Goal: Task Accomplishment & Management: Use online tool/utility

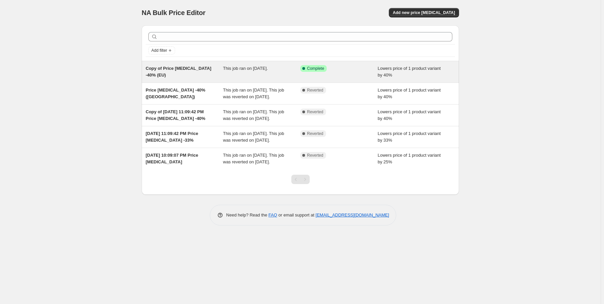
click at [277, 76] on div "This job ran on September 3, 2025." at bounding box center [261, 71] width 77 height 13
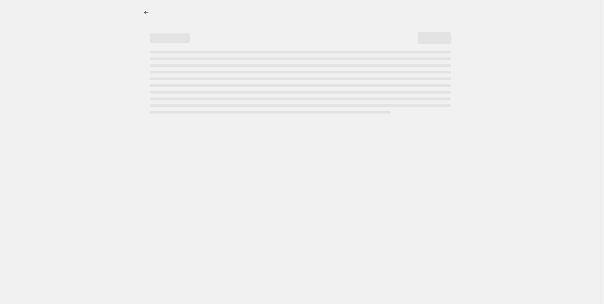
select select "percentage"
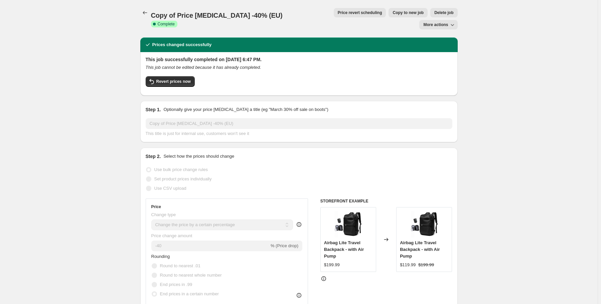
click at [441, 22] on span "More actions" at bounding box center [435, 24] width 25 height 5
click at [434, 11] on span "Delete job" at bounding box center [443, 12] width 19 height 5
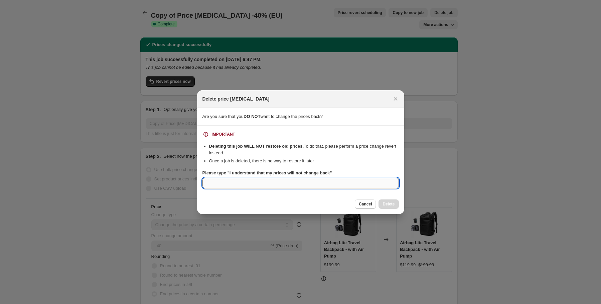
click at [278, 182] on input "Please type "I understand that my prices will not change back"" at bounding box center [300, 183] width 196 height 11
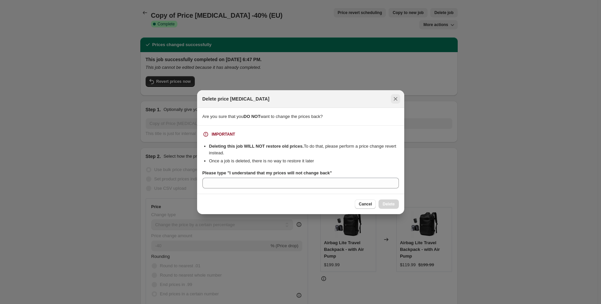
click at [398, 100] on icon "Close" at bounding box center [395, 98] width 7 height 7
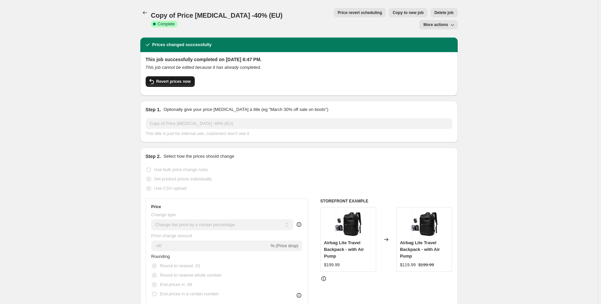
click at [178, 79] on span "Revert prices now" at bounding box center [173, 81] width 34 height 5
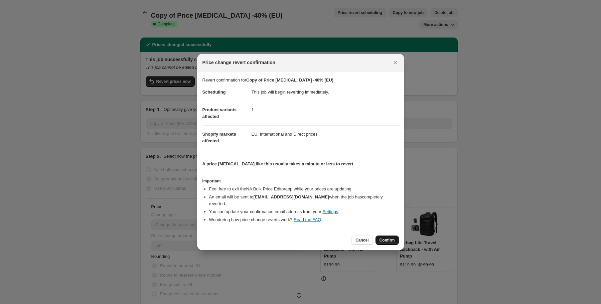
click at [395, 236] on button "Confirm" at bounding box center [386, 239] width 23 height 9
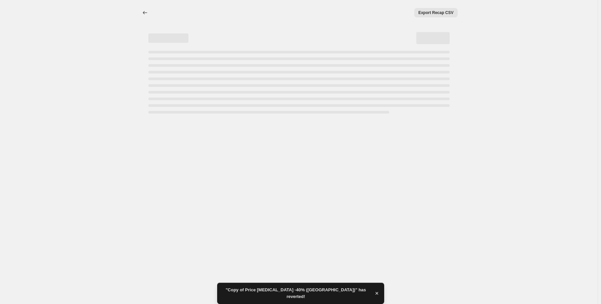
select select "percentage"
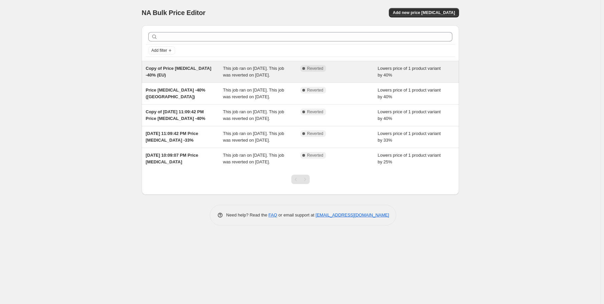
click at [194, 72] on div "Copy of Price [MEDICAL_DATA] -40% (EU)" at bounding box center [184, 71] width 77 height 13
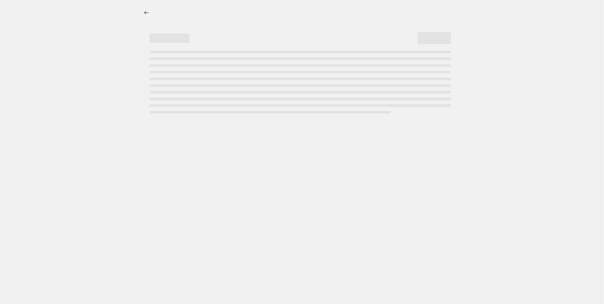
select select "percentage"
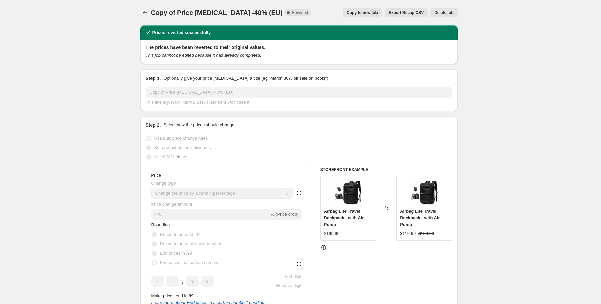
click at [364, 14] on span "Copy to new job" at bounding box center [362, 12] width 31 height 5
select select "percentage"
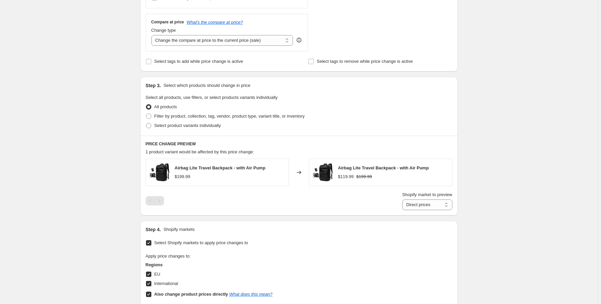
scroll to position [294, 0]
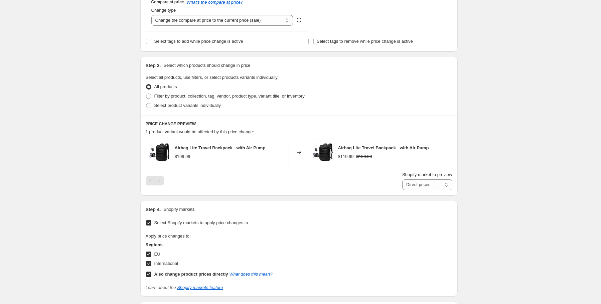
click at [151, 264] on input "International" at bounding box center [148, 263] width 5 height 5
checkbox input "false"
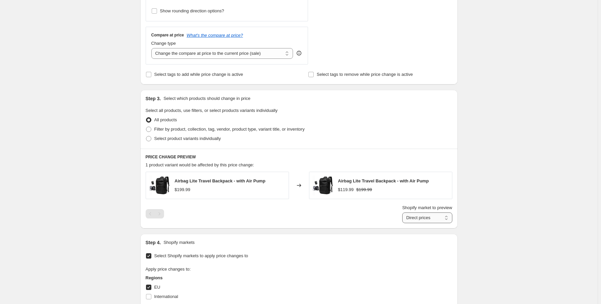
scroll to position [267, 0]
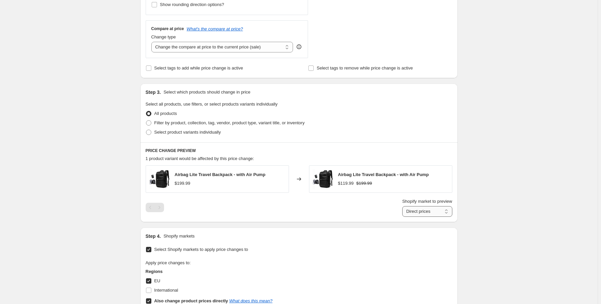
click at [424, 210] on select "Direct prices EU" at bounding box center [427, 211] width 50 height 11
select select "66921791832"
click at [403, 206] on select "Direct prices EU" at bounding box center [427, 211] width 50 height 11
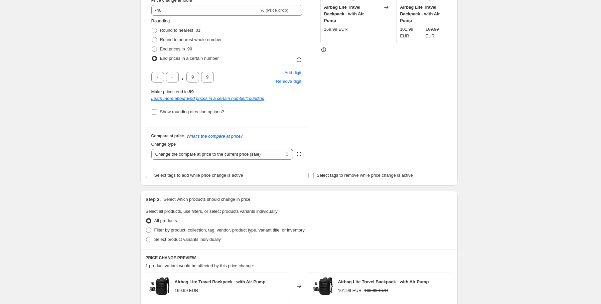
scroll to position [80, 0]
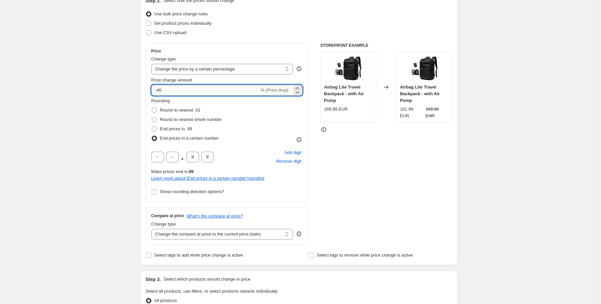
drag, startPoint x: 169, startPoint y: 92, endPoint x: 160, endPoint y: 90, distance: 8.5
click at [160, 90] on input "-40" at bounding box center [205, 90] width 108 height 11
click at [92, 95] on div "Create new price change job. This page is ready Create new price change job Dra…" at bounding box center [298, 267] width 597 height 694
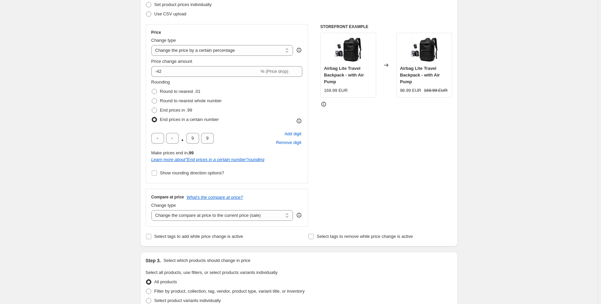
scroll to position [96, 0]
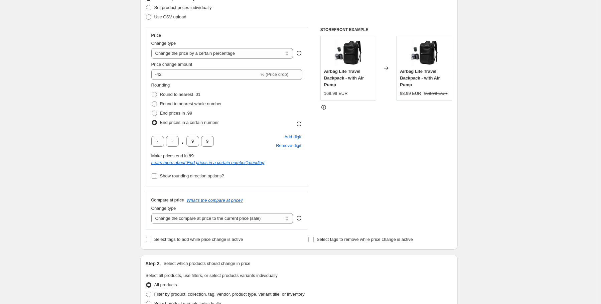
click at [86, 134] on div "Create new price change job. This page is ready Create new price change job Dra…" at bounding box center [298, 251] width 597 height 694
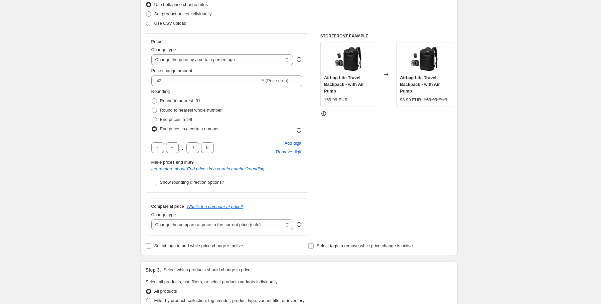
scroll to position [42, 0]
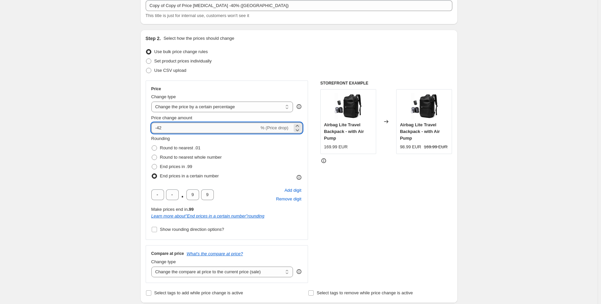
drag, startPoint x: 163, startPoint y: 122, endPoint x: 161, endPoint y: 127, distance: 5.7
click at [161, 127] on input "-42" at bounding box center [205, 128] width 108 height 11
type input "-41"
click at [133, 171] on div "Create new price change job. This page is ready Create new price change job Dra…" at bounding box center [298, 305] width 597 height 694
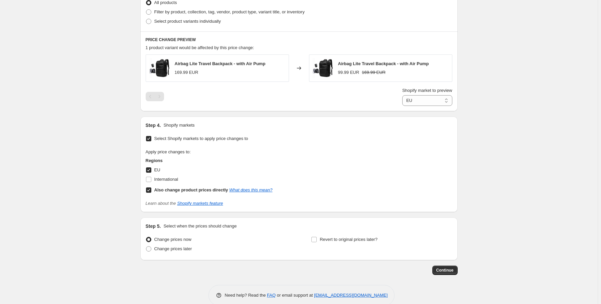
scroll to position [390, 0]
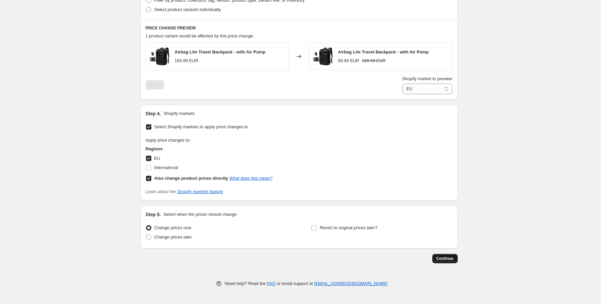
click at [450, 258] on span "Continue" at bounding box center [444, 258] width 17 height 5
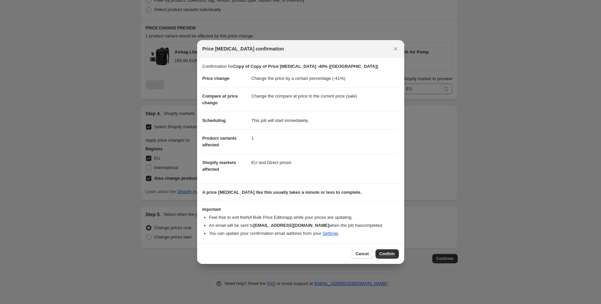
click at [389, 243] on section "Important Feel free to exit the NA Bulk Price Editor app while your prices are …" at bounding box center [300, 222] width 207 height 42
click at [385, 257] on button "Confirm" at bounding box center [386, 253] width 23 height 9
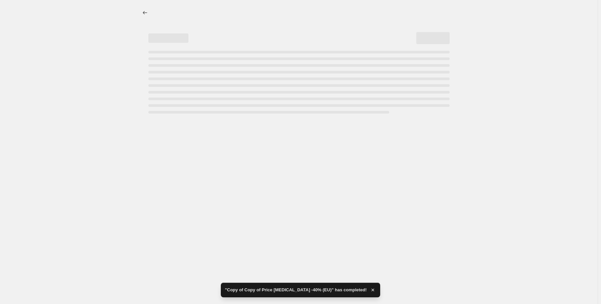
select select "percentage"
select select "66921791832"
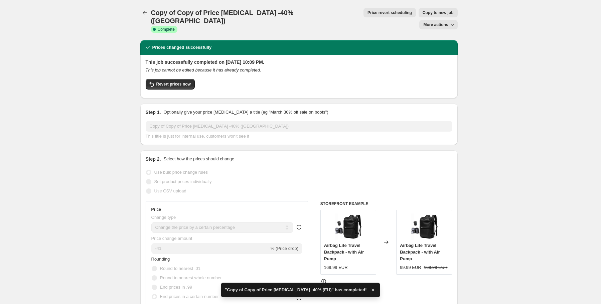
click at [422, 12] on span "Copy to new job" at bounding box center [437, 12] width 31 height 5
select select "percentage"
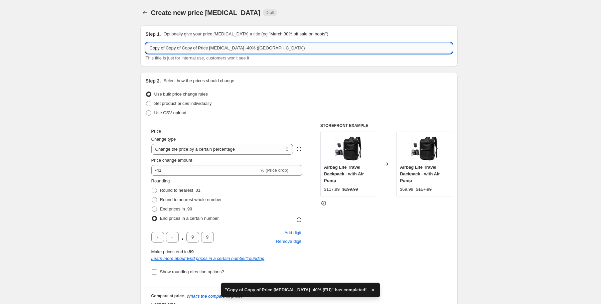
click at [244, 48] on input "Copy of Copy of Copy of Price change job -40% (EU)" at bounding box center [299, 48] width 307 height 11
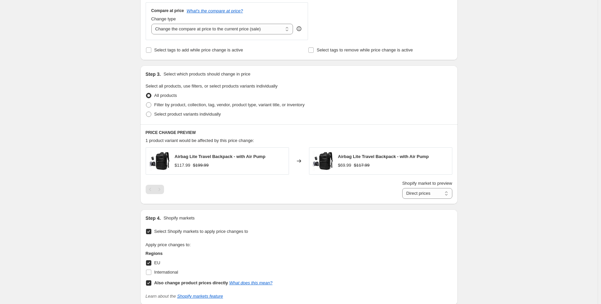
scroll to position [390, 0]
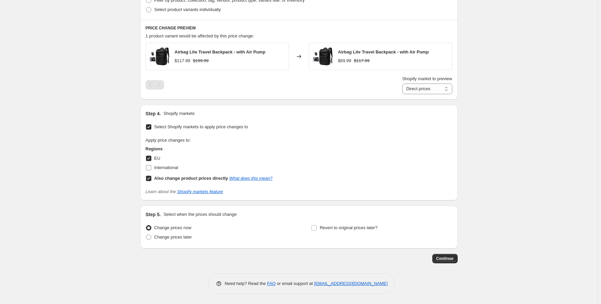
type input "Copy of Copy of Copy of Price [MEDICAL_DATA] -40% (Non EU)"
click at [151, 166] on input "International" at bounding box center [148, 167] width 5 height 5
checkbox input "true"
click at [153, 159] on label "EU" at bounding box center [153, 158] width 15 height 9
click at [151, 159] on input "EU" at bounding box center [148, 158] width 5 height 5
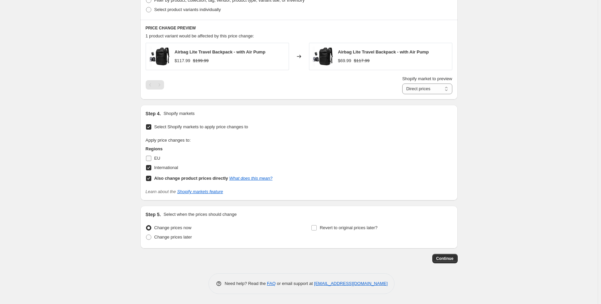
checkbox input "false"
click at [420, 89] on select "Direct prices International" at bounding box center [427, 88] width 50 height 11
click at [403, 83] on select "Direct prices International" at bounding box center [427, 88] width 50 height 11
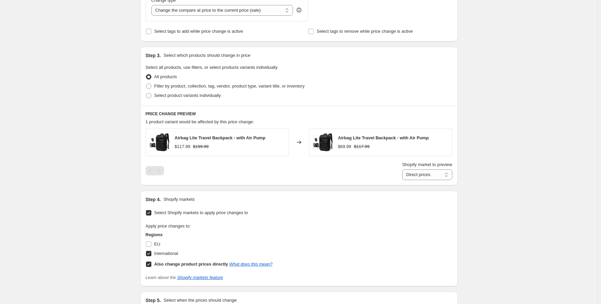
scroll to position [283, 0]
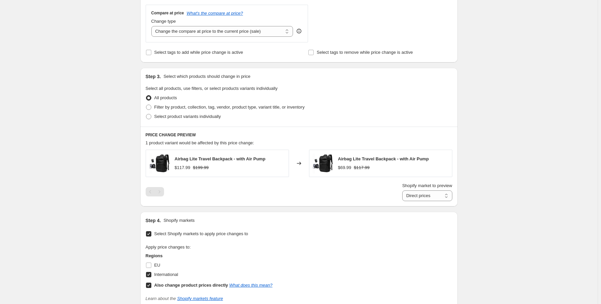
click at [502, 184] on div "Create new price change job. This page is ready Create new price change job Dra…" at bounding box center [298, 64] width 597 height 694
click at [449, 198] on select "Direct prices International" at bounding box center [427, 195] width 50 height 11
select select "97227768152"
click at [403, 190] on select "Direct prices International" at bounding box center [427, 195] width 50 height 11
click at [449, 197] on select "Direct prices International" at bounding box center [427, 195] width 50 height 11
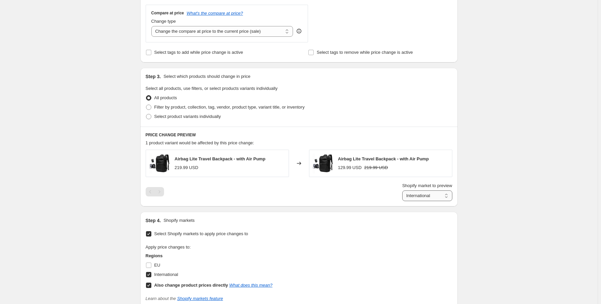
click at [444, 200] on select "Direct prices International" at bounding box center [427, 195] width 50 height 11
click at [508, 174] on div "Create new price change job. This page is ready Create new price change job Dra…" at bounding box center [298, 64] width 597 height 694
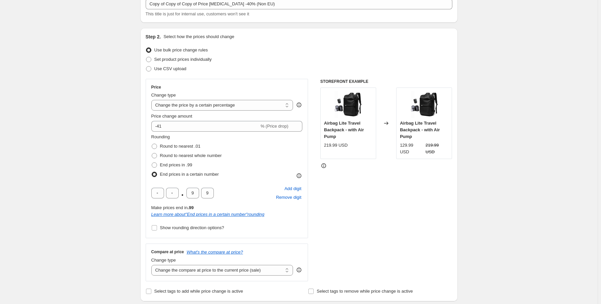
scroll to position [42, 0]
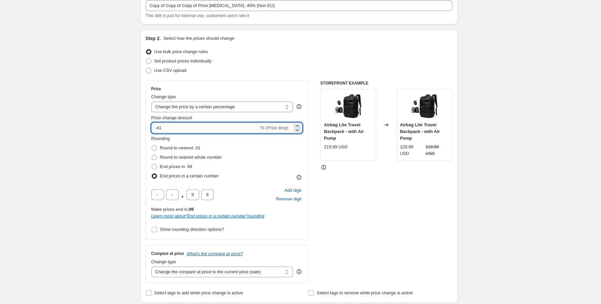
click at [161, 127] on input "-41" at bounding box center [205, 128] width 108 height 11
click at [512, 93] on div "Create new price change job. This page is ready Create new price change job Dra…" at bounding box center [298, 305] width 597 height 694
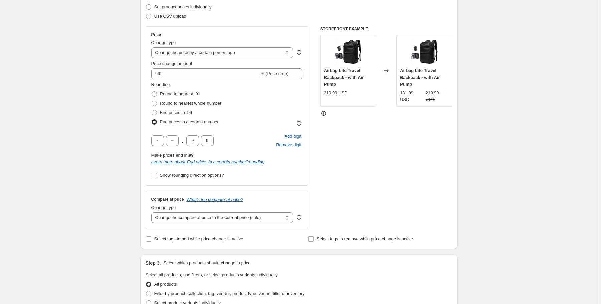
scroll to position [96, 0]
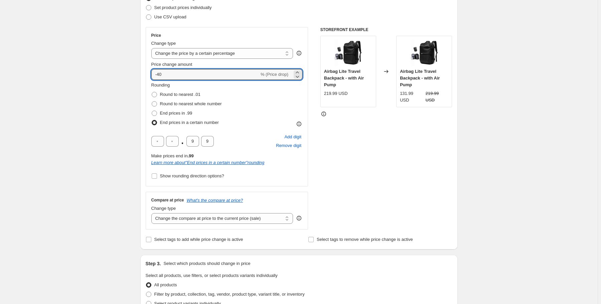
drag, startPoint x: 170, startPoint y: 77, endPoint x: 160, endPoint y: 80, distance: 10.1
click at [160, 80] on div "Price Change type Change the price to a certain amount Change the price by a ce…" at bounding box center [226, 107] width 151 height 148
type input "-41"
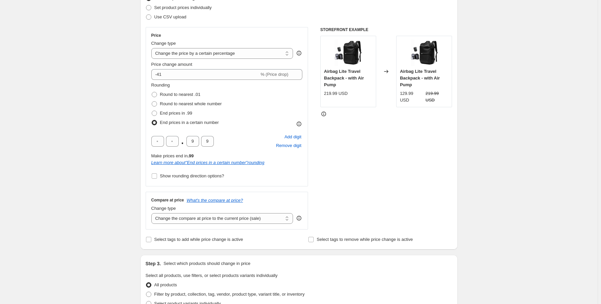
click at [545, 129] on div "Create new price change job. This page is ready Create new price change job Dra…" at bounding box center [298, 251] width 597 height 694
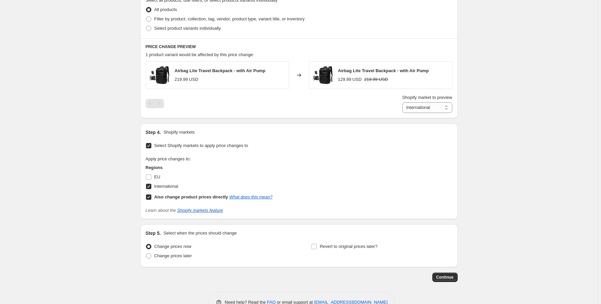
scroll to position [390, 0]
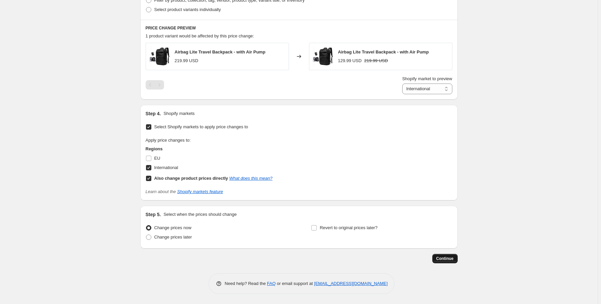
click at [445, 256] on span "Continue" at bounding box center [444, 258] width 17 height 5
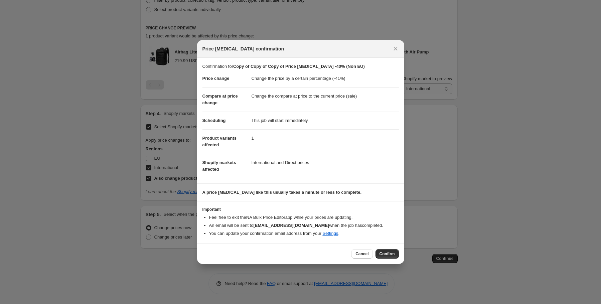
click at [388, 254] on span "Confirm" at bounding box center [386, 253] width 15 height 5
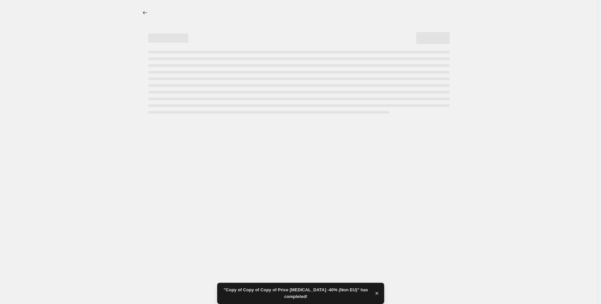
select select "percentage"
select select "97227768152"
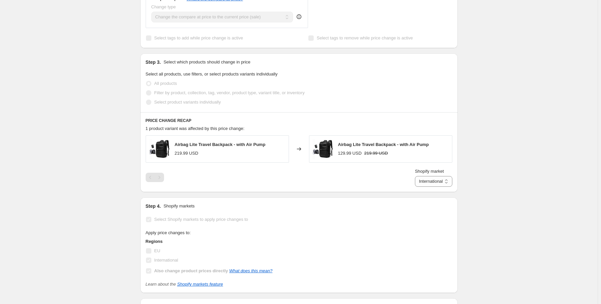
scroll to position [374, 0]
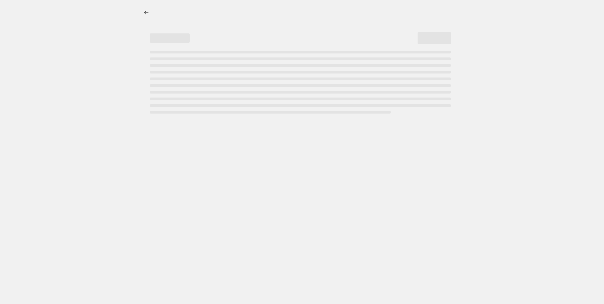
select select "percentage"
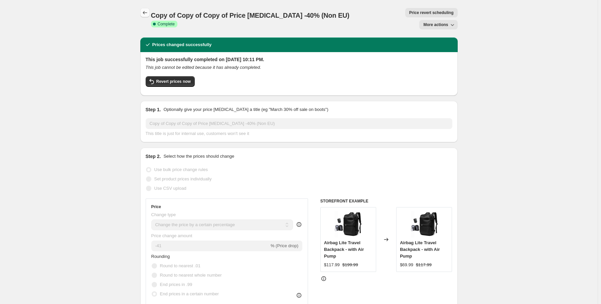
click at [143, 15] on icon "Price change jobs" at bounding box center [145, 12] width 7 height 7
